Goal: Register for event/course

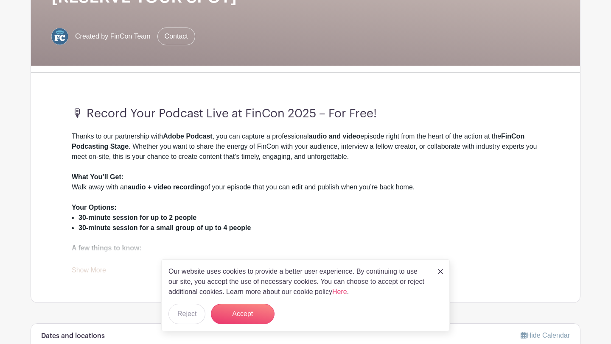
scroll to position [177, 0]
click at [239, 311] on button "Accept" at bounding box center [243, 314] width 64 height 20
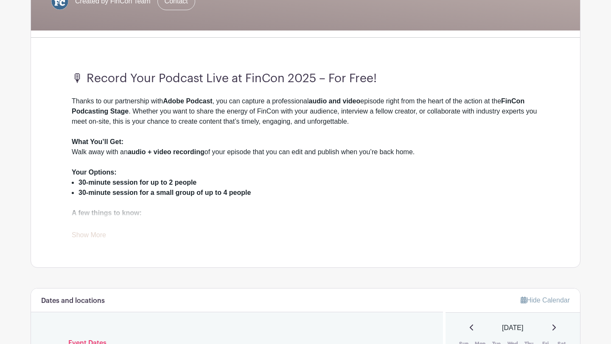
scroll to position [212, 0]
click at [89, 234] on link "Show More" at bounding box center [89, 236] width 34 height 11
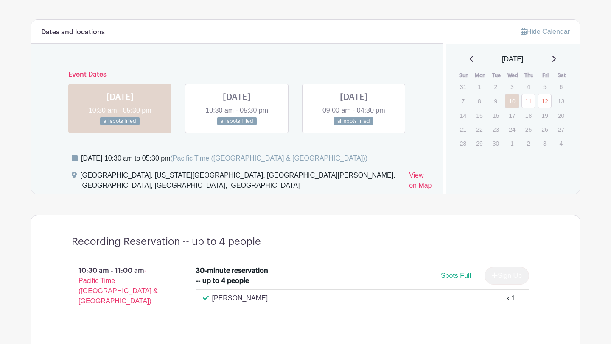
scroll to position [528, 0]
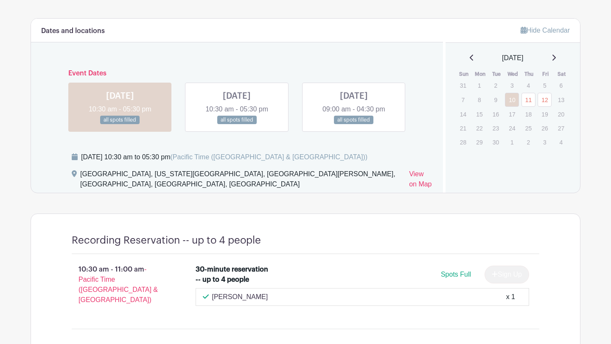
click at [237, 125] on link at bounding box center [237, 125] width 0 height 0
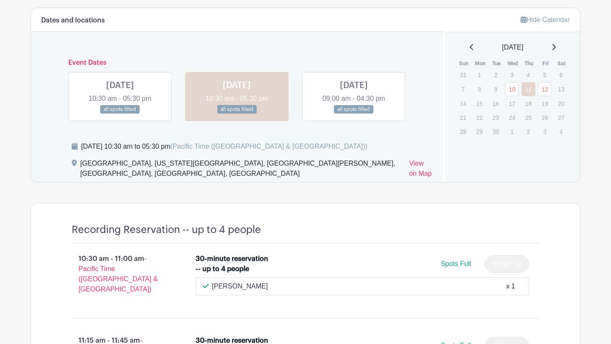
scroll to position [540, 0]
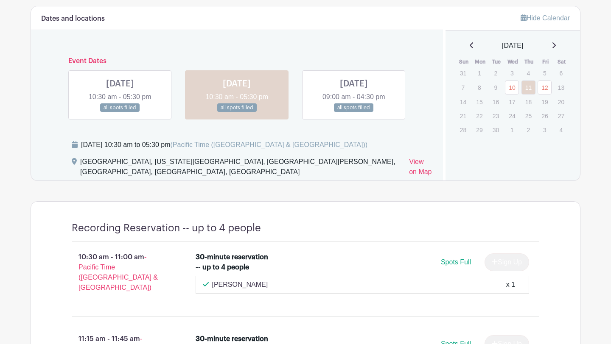
click at [354, 112] on link at bounding box center [354, 112] width 0 height 0
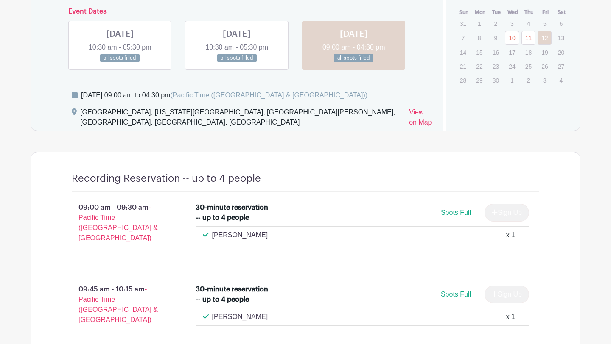
scroll to position [579, 0]
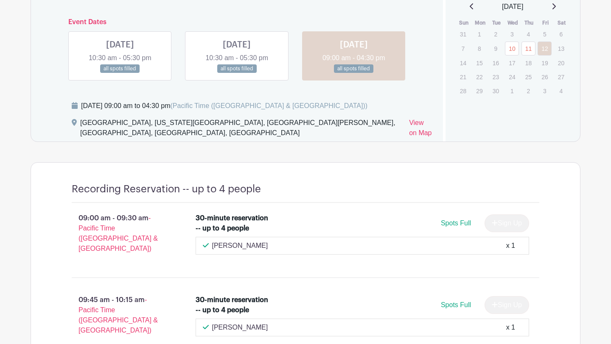
click at [237, 73] on link at bounding box center [237, 73] width 0 height 0
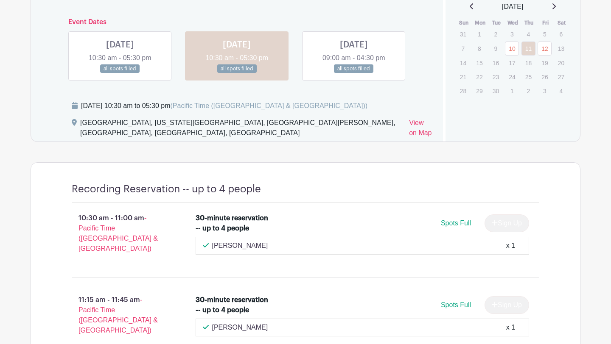
click at [120, 73] on link at bounding box center [120, 73] width 0 height 0
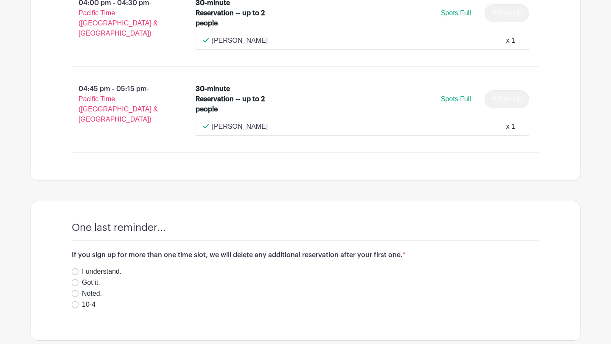
scroll to position [1953, 0]
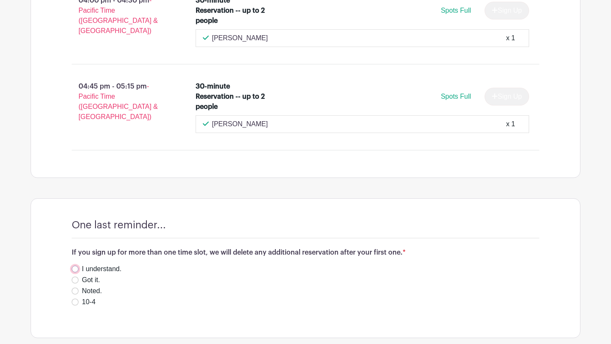
click at [75, 266] on input "I understand." at bounding box center [75, 269] width 7 height 7
radio input "true"
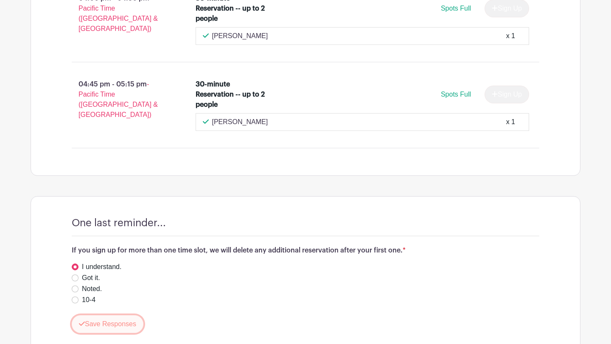
click at [122, 316] on button "Save Responses" at bounding box center [108, 325] width 72 height 18
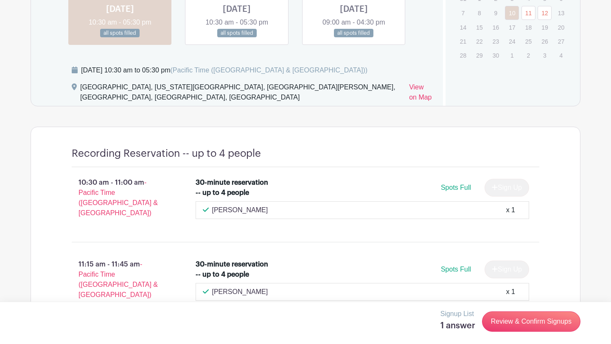
scroll to position [622, 0]
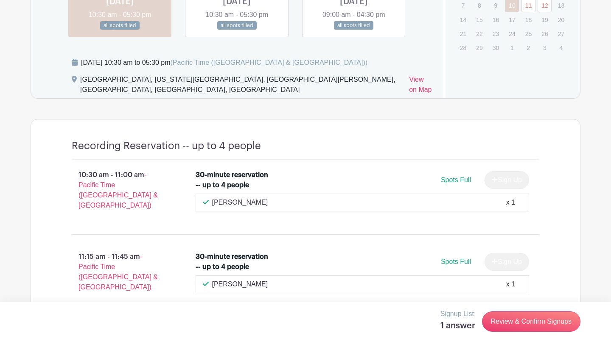
click at [377, 203] on div "[PERSON_NAME] x 1" at bounding box center [362, 203] width 319 height 10
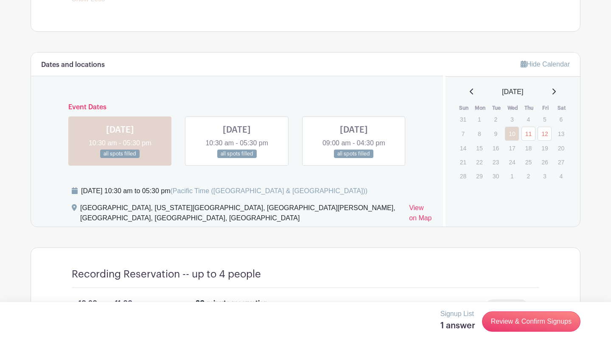
scroll to position [494, 0]
click at [237, 158] on link at bounding box center [237, 158] width 0 height 0
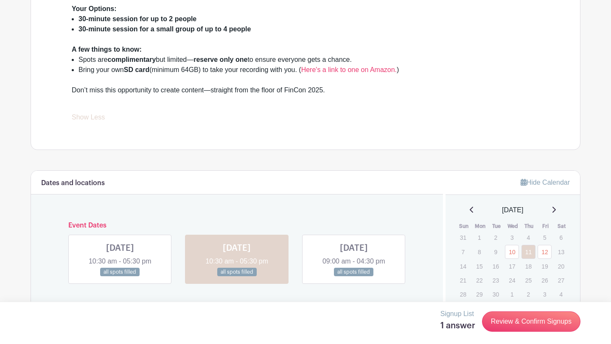
scroll to position [378, 0]
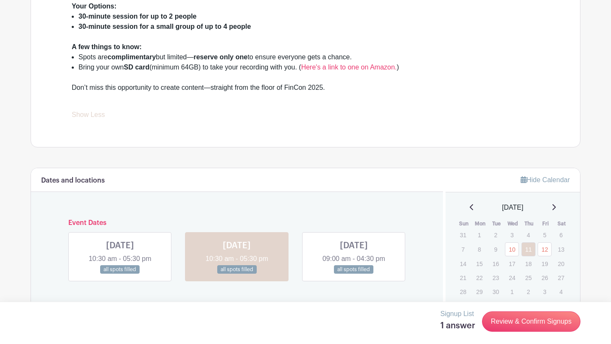
click at [354, 274] on link at bounding box center [354, 274] width 0 height 0
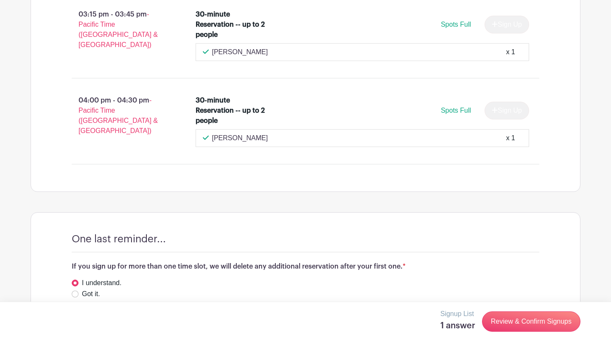
scroll to position [2039, 0]
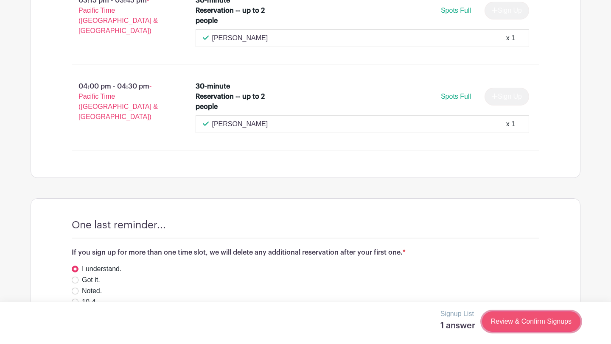
click at [510, 326] on link "Review & Confirm Signups" at bounding box center [531, 322] width 98 height 20
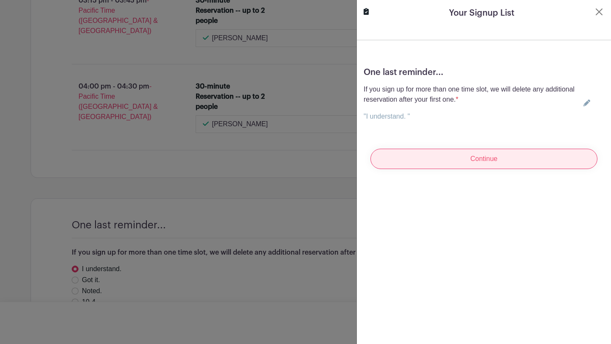
click at [490, 163] on input "Continue" at bounding box center [483, 159] width 227 height 20
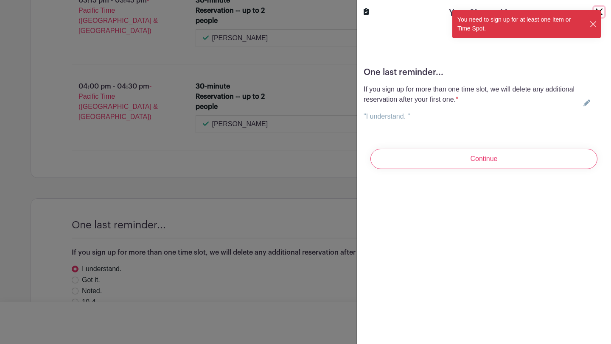
click at [592, 26] on button "Close" at bounding box center [593, 24] width 8 height 9
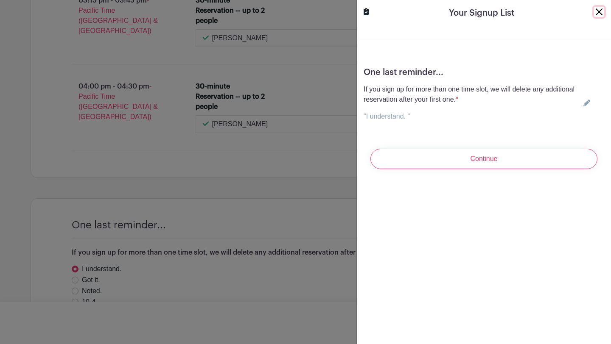
click at [597, 12] on button "Close" at bounding box center [599, 12] width 10 height 10
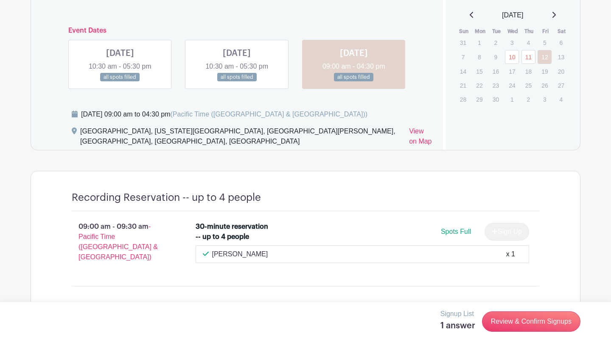
scroll to position [569, 0]
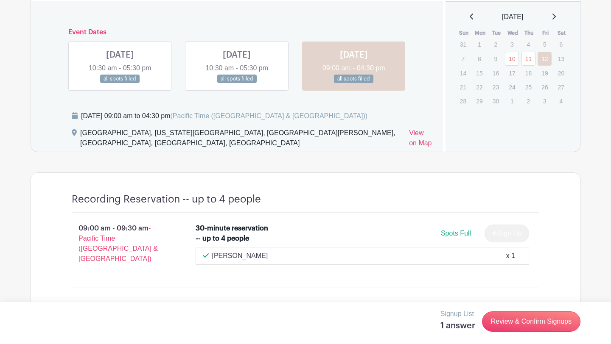
click at [120, 84] on link at bounding box center [120, 84] width 0 height 0
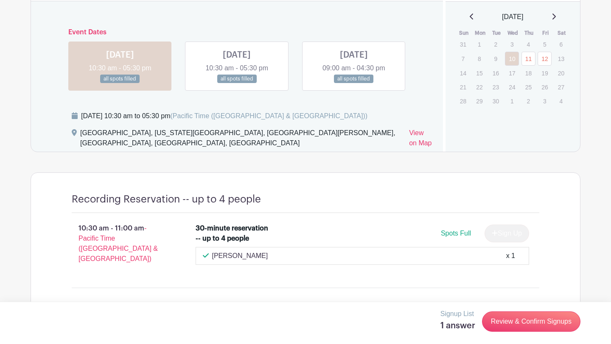
click at [354, 84] on link at bounding box center [354, 84] width 0 height 0
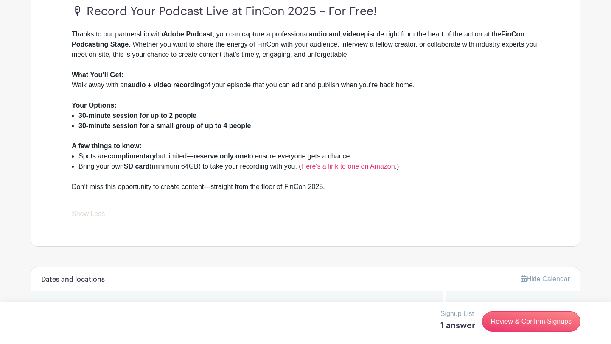
scroll to position [279, 0]
click at [524, 277] on link "Hide Calendar" at bounding box center [544, 278] width 49 height 7
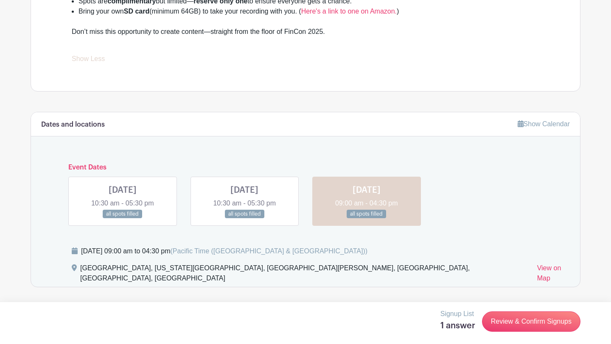
scroll to position [439, 0]
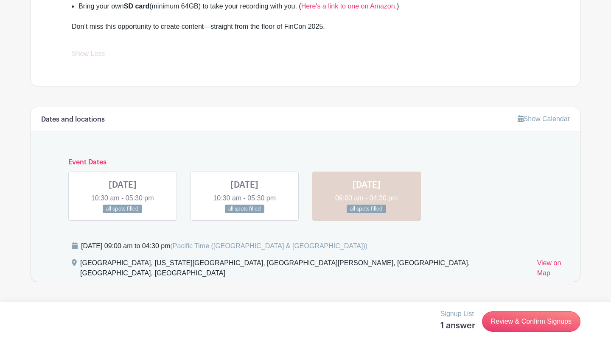
click at [244, 214] on link at bounding box center [244, 214] width 0 height 0
